Goal: Task Accomplishment & Management: Complete application form

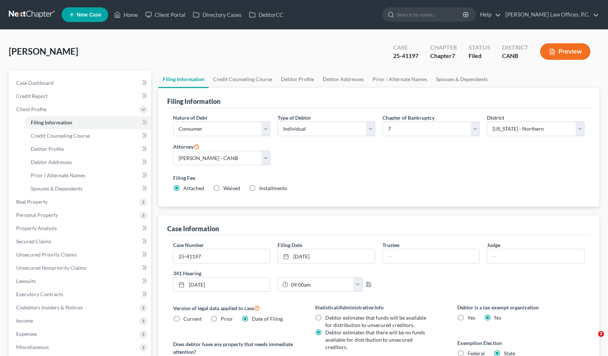
select select "1"
select select "0"
select select "9"
select select "0"
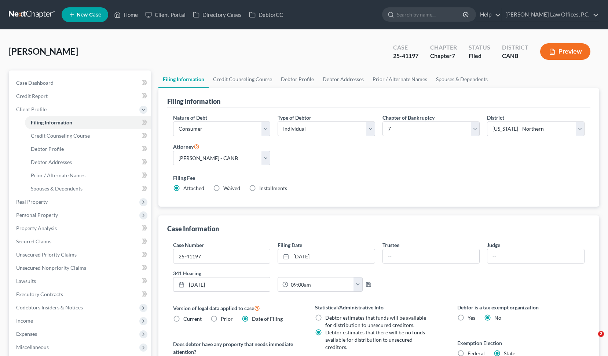
select select "4"
select select "0"
click at [435, 17] on input "search" at bounding box center [430, 15] width 67 height 14
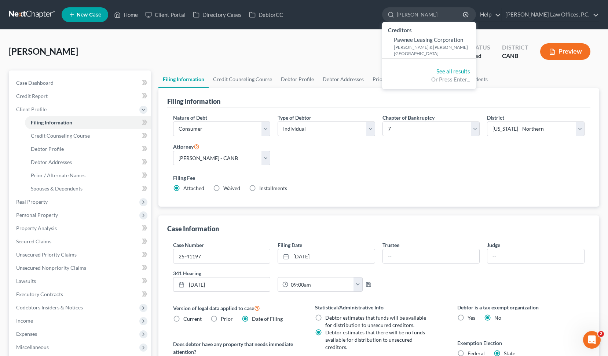
type input "[PERSON_NAME]"
click at [467, 73] on link "See all results" at bounding box center [454, 71] width 34 height 7
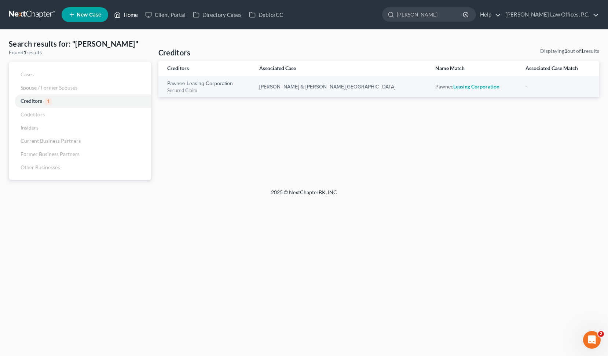
click at [122, 13] on link "Home" at bounding box center [125, 14] width 31 height 13
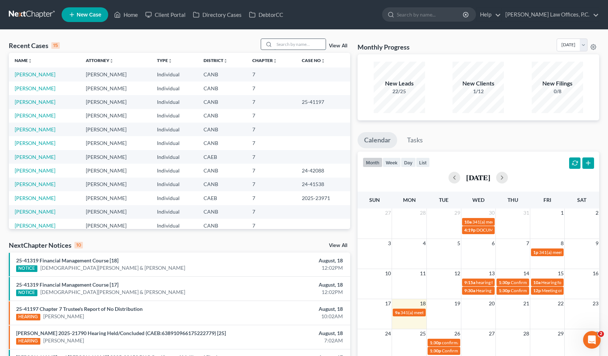
click at [284, 42] on input "search" at bounding box center [299, 44] width 51 height 11
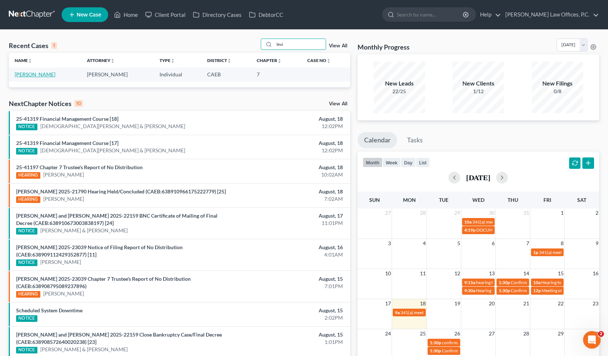
type input "levi"
click at [23, 73] on link "[PERSON_NAME]" at bounding box center [35, 74] width 41 height 6
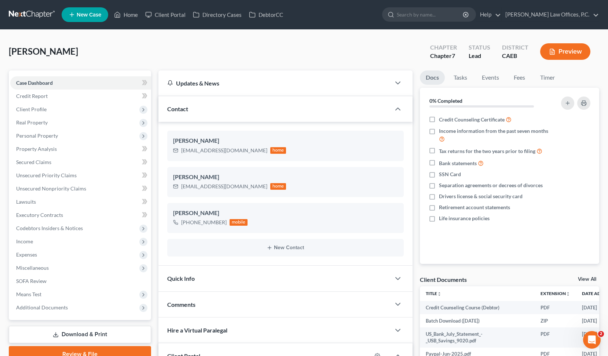
click at [104, 335] on link "Download & Print" at bounding box center [80, 334] width 142 height 17
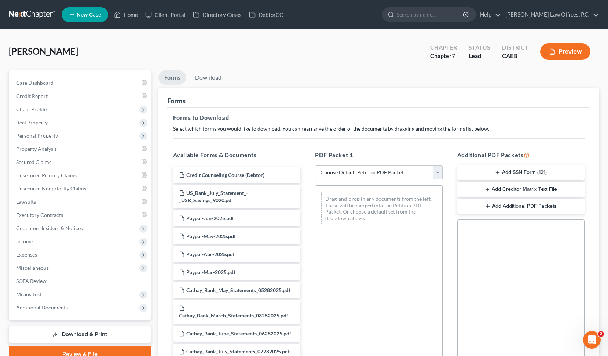
click at [373, 172] on select "Choose Default Petition PDF Packet Complete Bankruptcy Petition (all forms and …" at bounding box center [379, 172] width 128 height 15
select select "0"
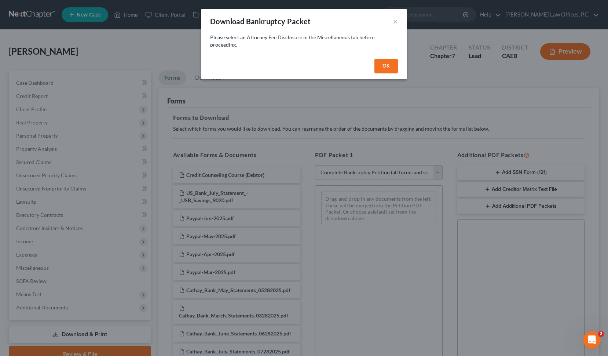
click at [383, 65] on button "OK" at bounding box center [386, 66] width 23 height 15
select select
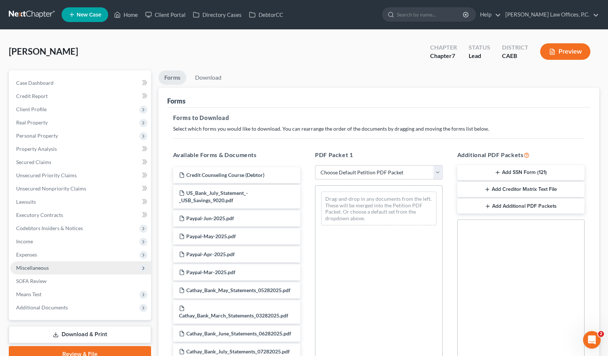
click at [89, 269] on span "Miscellaneous" at bounding box center [80, 267] width 141 height 13
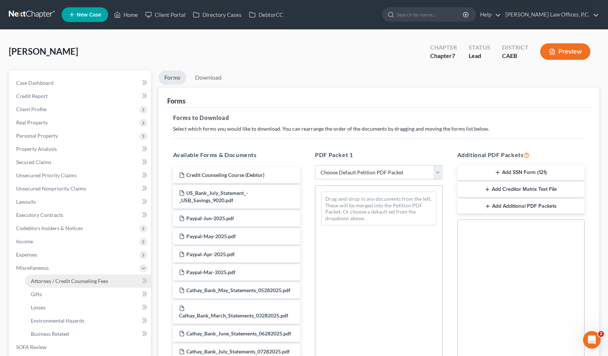
click at [88, 282] on span "Attorney / Credit Counseling Fees" at bounding box center [69, 281] width 77 height 6
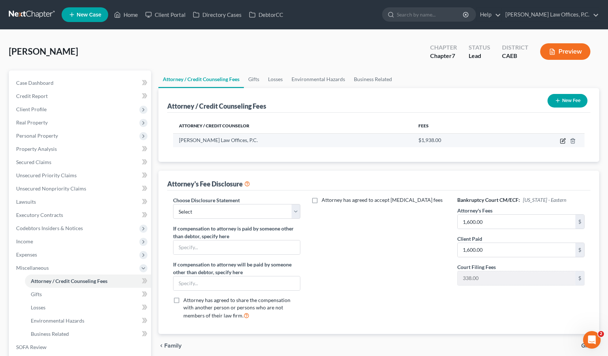
click at [565, 143] on icon "button" at bounding box center [563, 141] width 4 height 4
select select "4"
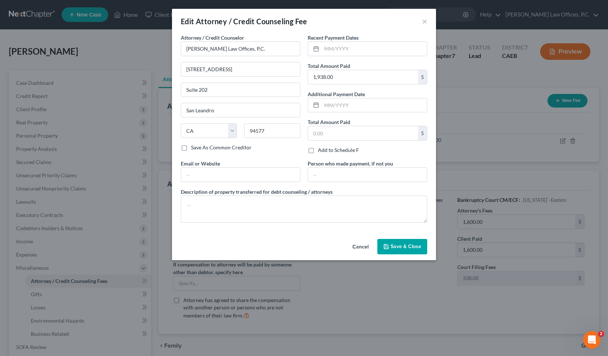
click at [364, 248] on button "Cancel" at bounding box center [361, 247] width 28 height 15
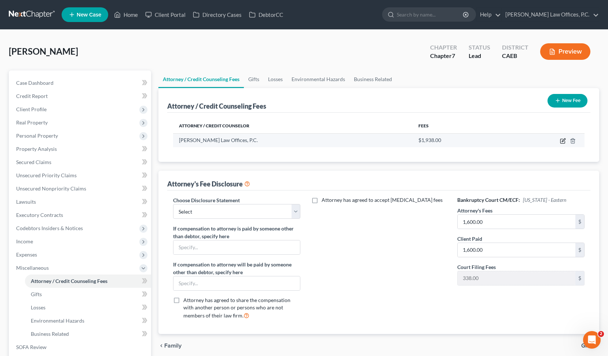
click at [562, 139] on icon "button" at bounding box center [563, 141] width 6 height 6
select select "4"
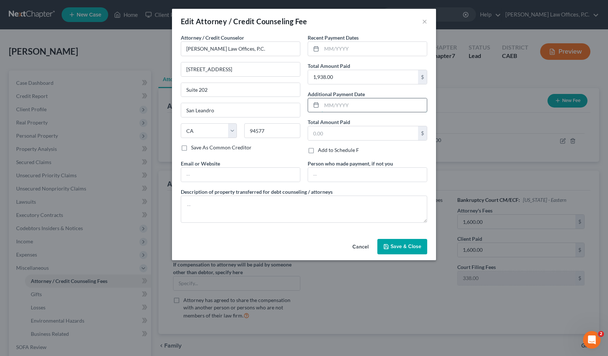
click at [340, 107] on input "text" at bounding box center [374, 105] width 105 height 14
type input "07/2025"
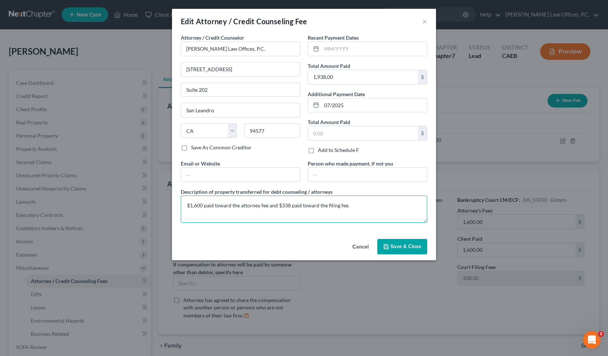
type textarea "$1,600 paid toward the attorney fee and $338 paid toward the filing fee."
click at [394, 245] on span "Save & Close" at bounding box center [406, 246] width 31 height 6
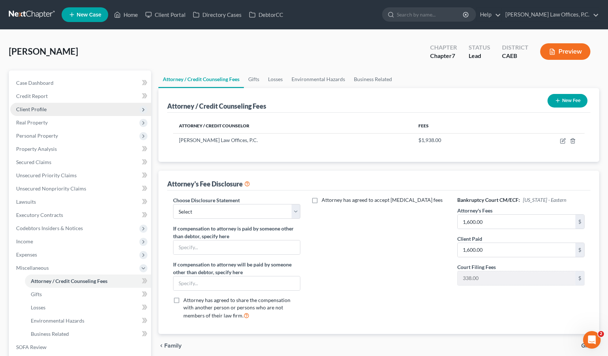
click at [116, 110] on span "Client Profile" at bounding box center [80, 109] width 141 height 13
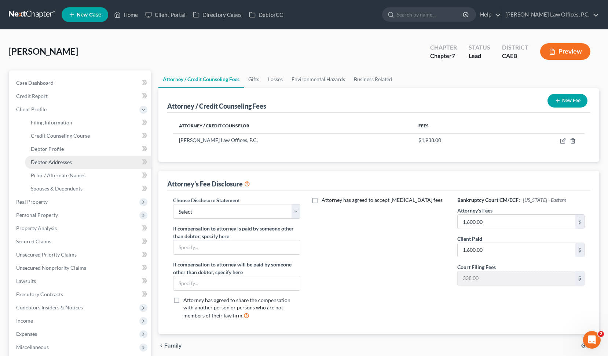
click at [94, 158] on link "Debtor Addresses" at bounding box center [88, 162] width 126 height 13
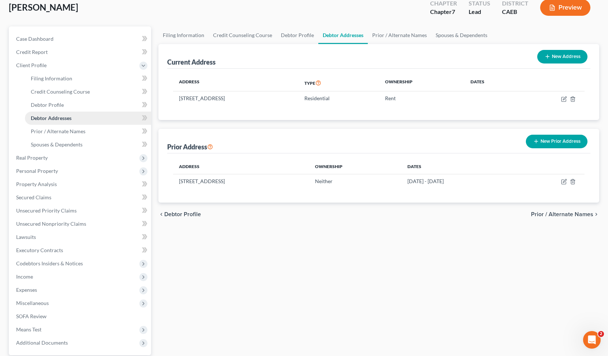
scroll to position [113, 0]
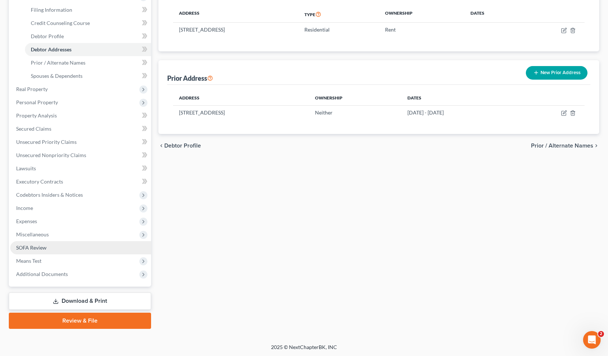
click at [62, 247] on link "SOFA Review" at bounding box center [80, 247] width 141 height 13
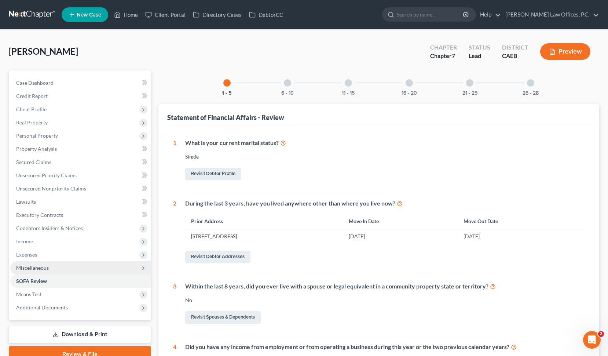
click at [74, 266] on span "Miscellaneous" at bounding box center [80, 267] width 141 height 13
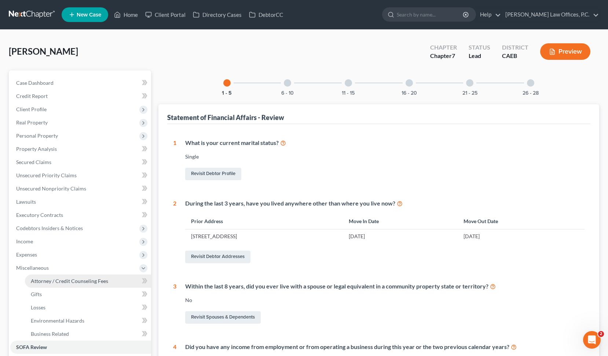
click at [70, 278] on span "Attorney / Credit Counseling Fees" at bounding box center [69, 281] width 77 height 6
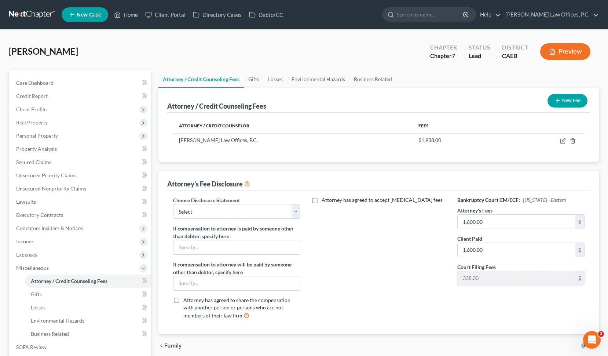
click at [265, 198] on div "Choose Disclosure Statement Select Chapter 13 Disclosure From 2030 Eastern Dist…" at bounding box center [237, 207] width 128 height 22
click at [252, 208] on select "Select Chapter 13 Disclosure From 2030 Eastern District Fee Disclosure [GEOGRAP…" at bounding box center [237, 211] width 128 height 15
select select "1"
click at [79, 105] on span "Client Profile" at bounding box center [80, 109] width 141 height 13
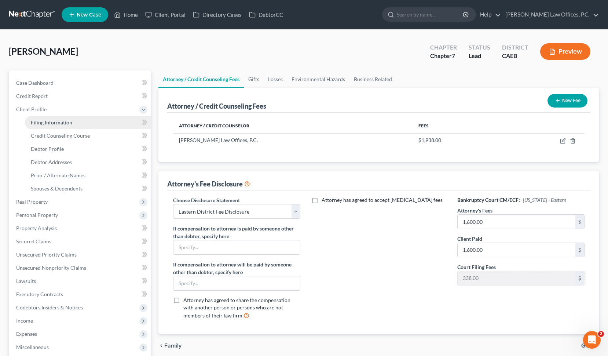
click at [77, 120] on link "Filing Information" at bounding box center [88, 122] width 126 height 13
select select "1"
select select "0"
select select "8"
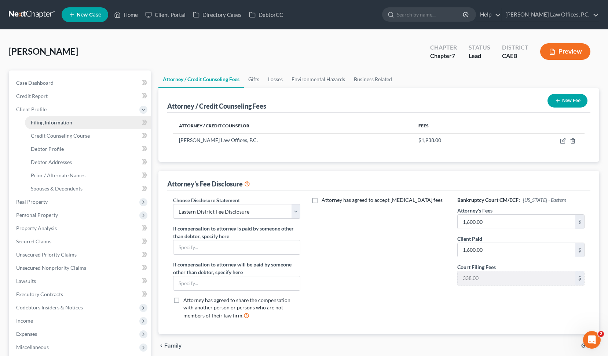
select select "0"
select select "4"
select select "0"
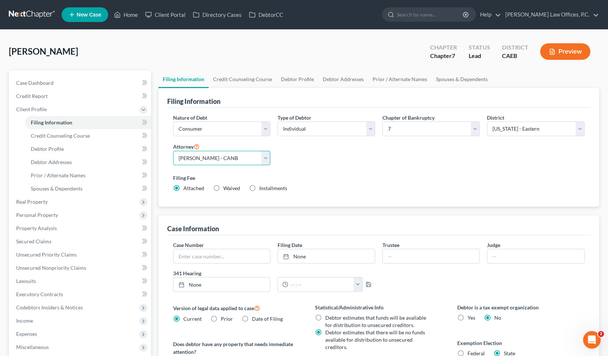
click at [219, 157] on select "Select [PERSON_NAME] - CANB [PERSON_NAME] - CAEB" at bounding box center [222, 158] width 98 height 15
select select "1"
click at [343, 173] on div "Filing Fee Attached Waived Waived Installments Installments" at bounding box center [379, 184] width 419 height 27
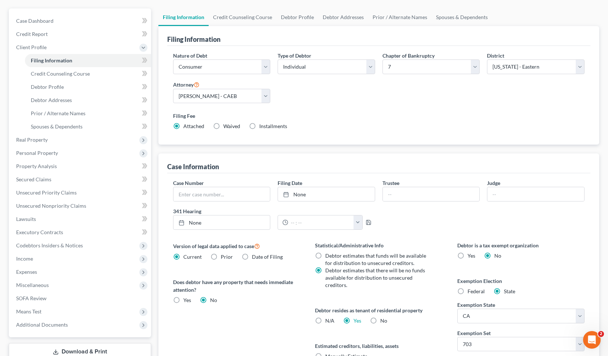
scroll to position [135, 0]
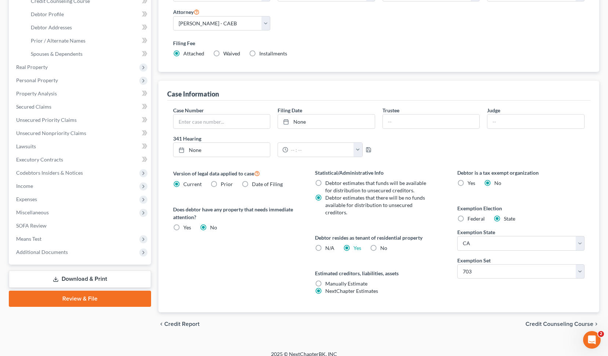
click at [77, 281] on link "Download & Print" at bounding box center [80, 278] width 142 height 17
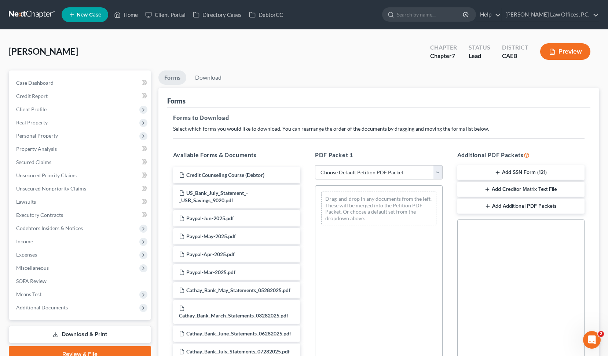
click at [392, 176] on select "Choose Default Petition PDF Packet Complete Bankruptcy Petition (all forms and …" at bounding box center [379, 172] width 128 height 15
select select "0"
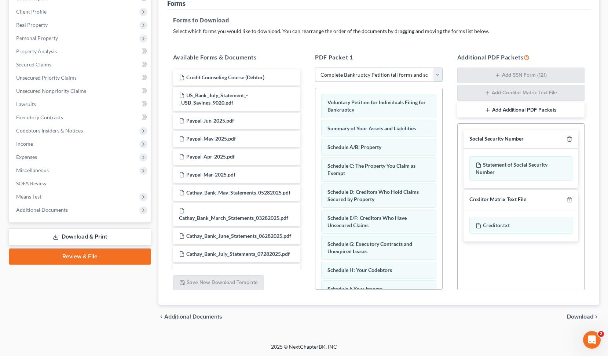
click at [575, 315] on span "Download" at bounding box center [580, 317] width 26 height 6
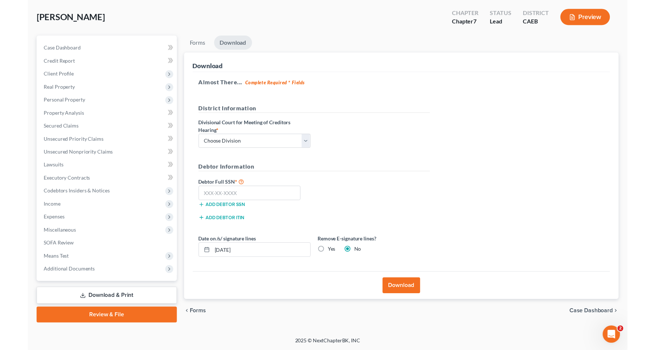
scroll to position [33, 0]
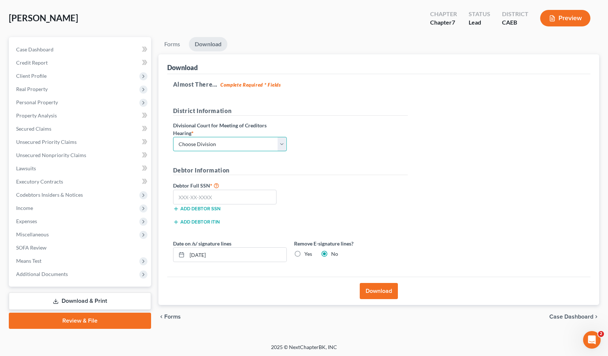
click at [272, 144] on select "Choose Division Fresno Modesto [GEOGRAPHIC_DATA]" at bounding box center [230, 144] width 114 height 15
click at [268, 148] on select "Choose Division Fresno Modesto [GEOGRAPHIC_DATA]" at bounding box center [230, 144] width 114 height 15
select select "2"
click at [187, 195] on input "text" at bounding box center [225, 197] width 104 height 15
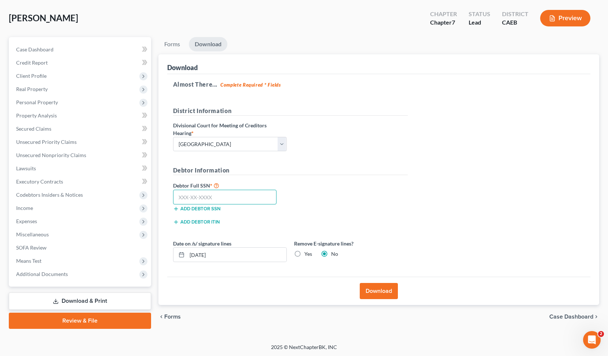
paste input "540-86-6357"
type input "540-86-6357"
click at [305, 251] on label "Yes" at bounding box center [309, 253] width 8 height 7
click at [307, 251] on input "Yes" at bounding box center [309, 252] width 5 height 5
radio input "true"
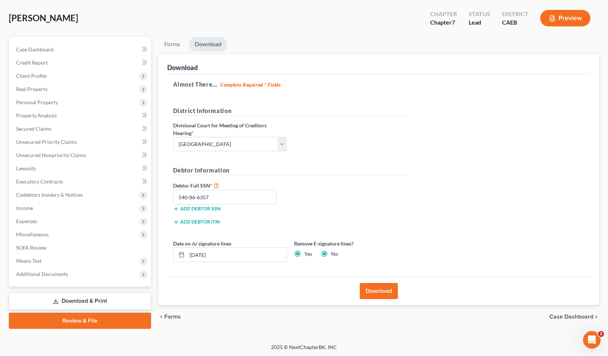
radio input "false"
click at [262, 256] on input "[DATE]" at bounding box center [236, 255] width 99 height 14
click at [370, 291] on button "Download" at bounding box center [379, 291] width 38 height 16
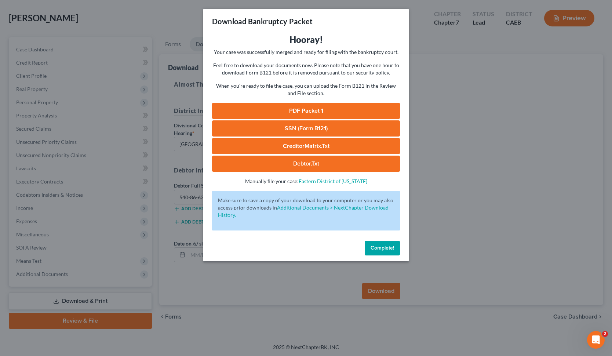
click at [282, 109] on link "PDF Packet 1" at bounding box center [306, 111] width 188 height 16
click at [336, 129] on link "SSN (Form B121)" at bounding box center [306, 128] width 188 height 16
drag, startPoint x: 369, startPoint y: 18, endPoint x: 374, endPoint y: 28, distance: 10.8
click at [371, 26] on div "Download Bankruptcy Packet Hooray! Your case was successfully merged and ready …" at bounding box center [306, 178] width 612 height 356
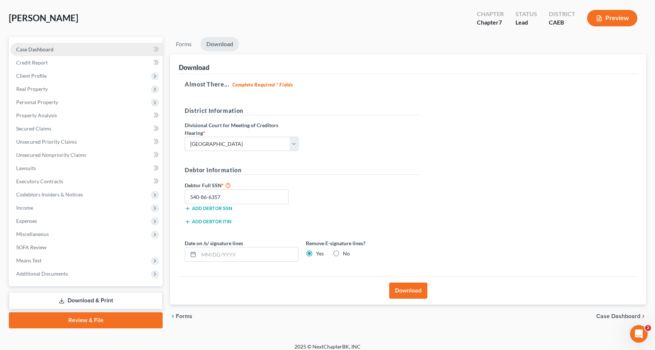
click at [119, 50] on link "Case Dashboard" at bounding box center [86, 49] width 152 height 13
